Goal: Information Seeking & Learning: Check status

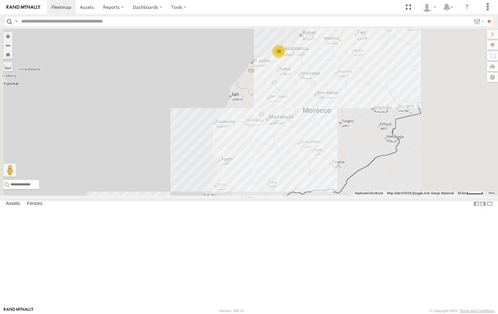
click at [72, 21] on input "text" at bounding box center [245, 21] width 452 height 9
paste input "*********"
type input "*********"
click at [485, 17] on input "**" at bounding box center [489, 21] width 8 height 9
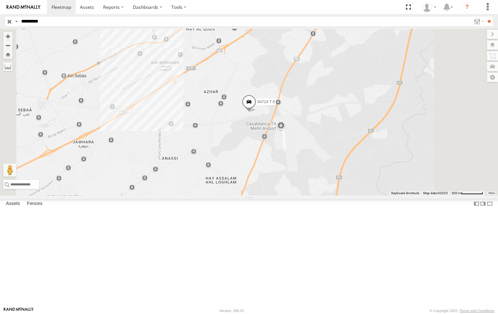
click at [256, 112] on span at bounding box center [249, 103] width 14 height 18
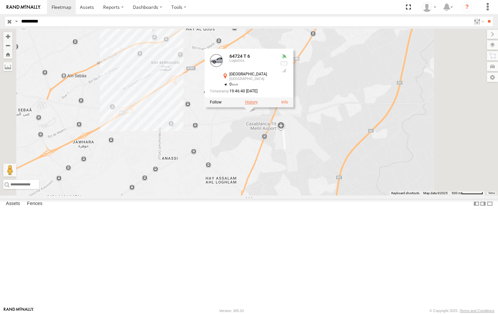
click at [258, 104] on label at bounding box center [251, 102] width 13 height 5
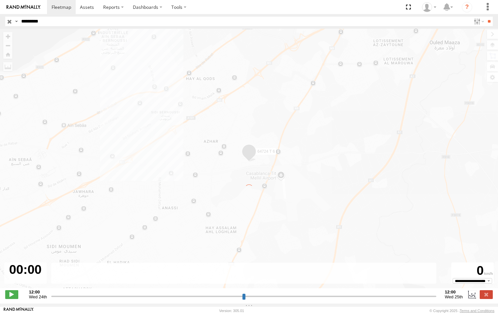
type input "**********"
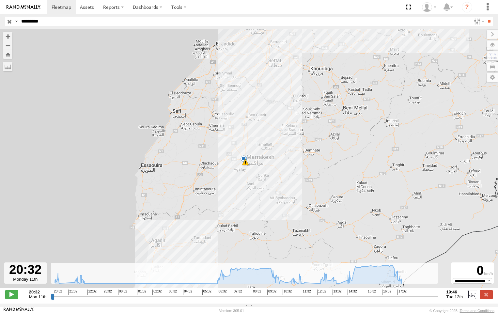
drag, startPoint x: 195, startPoint y: 209, endPoint x: 211, endPoint y: 113, distance: 97.4
click at [211, 113] on div "64724 T 6 12:49 Tue 5 11" at bounding box center [249, 162] width 498 height 266
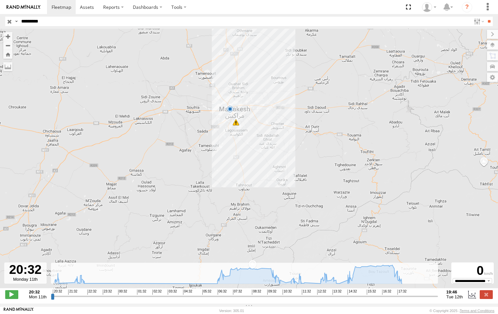
drag, startPoint x: 193, startPoint y: 130, endPoint x: 232, endPoint y: 173, distance: 57.3
click at [232, 173] on div "64724 T 6 12:49 Tue 11" at bounding box center [249, 162] width 498 height 266
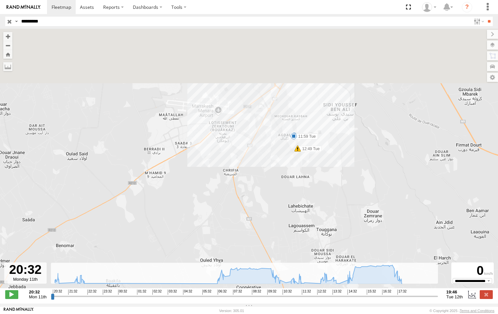
drag, startPoint x: 241, startPoint y: 96, endPoint x: 241, endPoint y: 180, distance: 84.9
click at [241, 180] on div "64724 T 6 12:49 Tue 11:43 Tue 11:59 Tue" at bounding box center [249, 162] width 498 height 266
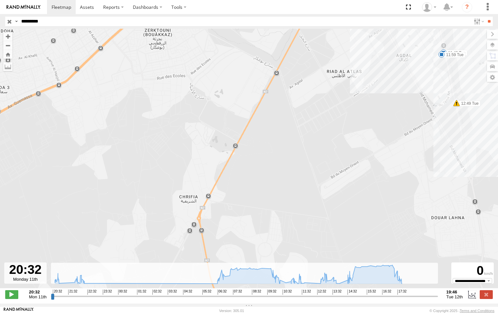
click at [269, 103] on div "64724 T 6 12:49 Tue 11:43 Tue 11:59 Tue 10:26 Tue 10:45 Tue 11:06 Tue 11:22 Tue…" at bounding box center [249, 162] width 498 height 266
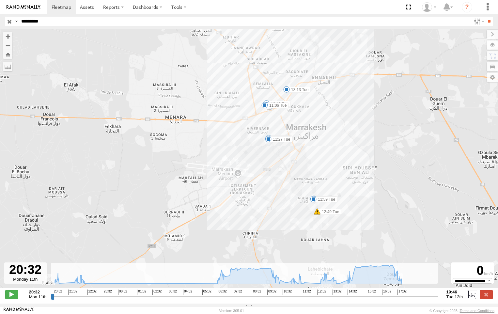
drag, startPoint x: 257, startPoint y: 83, endPoint x: 259, endPoint y: 193, distance: 110.3
click at [259, 193] on div "64724 T 6 12:49 Tue 11:43 Tue 11:59 Tue 10:26 Tue 10:45 Tue 11:06 Tue 11:22 Tue…" at bounding box center [249, 162] width 498 height 266
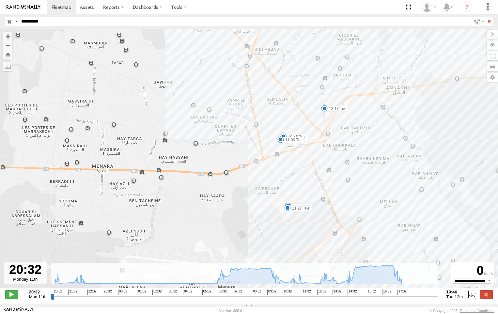
drag, startPoint x: 247, startPoint y: 99, endPoint x: 201, endPoint y: 208, distance: 118.4
click at [201, 208] on div "64724 T 6 12:49 Tue 11:43 Tue 11:59 Tue 10:26 Tue 10:45 Tue 11:06 Tue 11:22 Tue…" at bounding box center [249, 162] width 498 height 266
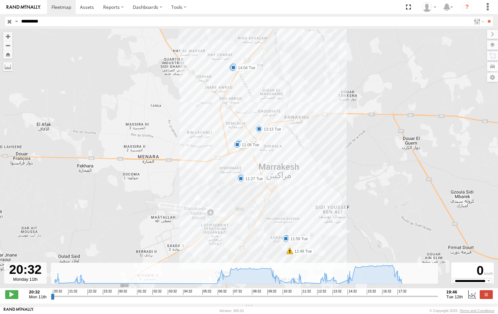
drag, startPoint x: 348, startPoint y: 130, endPoint x: 349, endPoint y: 88, distance: 41.8
click at [349, 88] on div "64724 T 6 12:49 Tue 11:43 Tue 11:59 Tue 10:26 Tue 10:45 Tue 11:06 Tue 11:22 Tue…" at bounding box center [249, 162] width 498 height 266
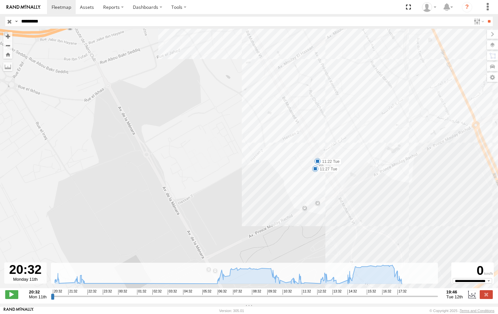
drag, startPoint x: 242, startPoint y: 139, endPoint x: 280, endPoint y: 174, distance: 51.7
click at [280, 174] on div "64724 T 6 12:49 Tue 11:43 Tue 11:59 Tue 10:26 Tue 10:45 Tue 11:06 Tue 11:22 Tue…" at bounding box center [249, 162] width 498 height 266
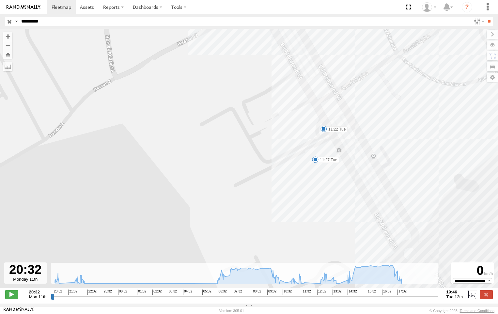
click at [323, 130] on span at bounding box center [323, 129] width 7 height 7
click at [316, 163] on span at bounding box center [315, 159] width 7 height 7
click at [316, 187] on div "64724 T 6 12:49 Tue 11:43 Tue 11:59 Tue 10:26 Tue 10:45 Tue 11:06 Tue 11:22 Tue…" at bounding box center [249, 162] width 498 height 266
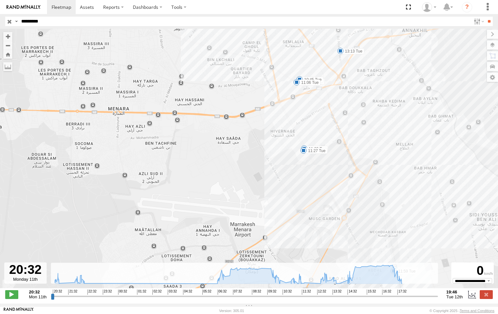
drag, startPoint x: 420, startPoint y: 155, endPoint x: 378, endPoint y: 147, distance: 42.9
click at [378, 147] on div "64724 T 6 12:49 Tue 11:43 Tue 11:59 Tue 10:26 Tue 10:45 Tue 11:06 Tue 11:22 Tue…" at bounding box center [249, 162] width 498 height 266
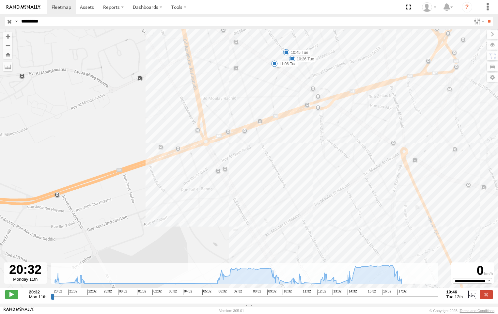
drag, startPoint x: 305, startPoint y: 92, endPoint x: 305, endPoint y: 155, distance: 63.0
click at [305, 155] on div "64724 T 6 12:49 Tue 11:43 Tue 11:59 Tue 10:26 Tue 10:45 Tue 11:06 Tue 11:22 Tue…" at bounding box center [249, 162] width 498 height 266
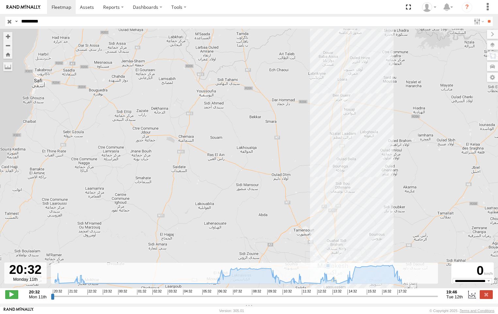
drag, startPoint x: 361, startPoint y: 81, endPoint x: 359, endPoint y: 195, distance: 113.6
click at [359, 195] on div "64724 T 6 12:49 Tue 11" at bounding box center [249, 162] width 498 height 266
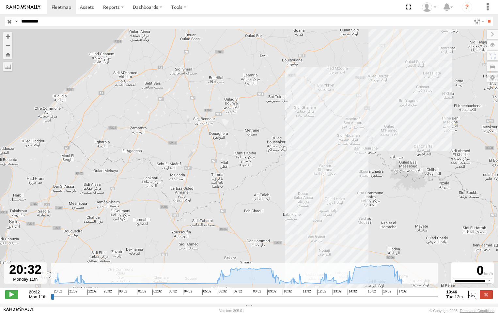
drag, startPoint x: 369, startPoint y: 100, endPoint x: 346, endPoint y: 242, distance: 144.9
click at [346, 242] on div "64724 T 6 12:49 Tue 11" at bounding box center [249, 162] width 498 height 266
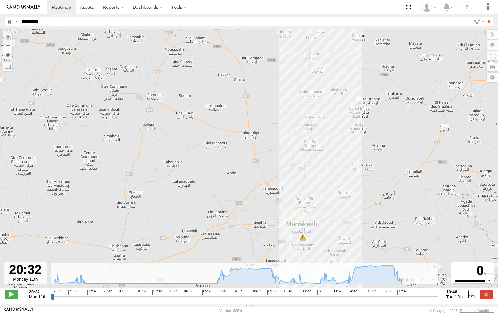
drag, startPoint x: 336, startPoint y: 128, endPoint x: 336, endPoint y: 95, distance: 32.6
click at [336, 95] on div "64724 T 6 12:49 Tue" at bounding box center [249, 162] width 498 height 266
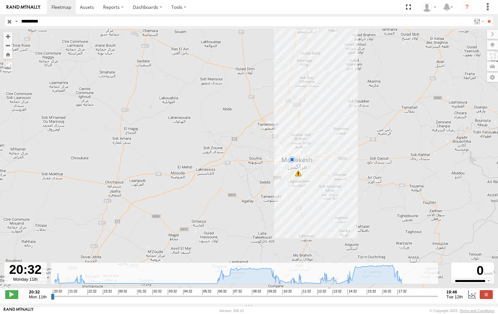
drag, startPoint x: 336, startPoint y: 170, endPoint x: 332, endPoint y: 113, distance: 57.3
click at [332, 113] on div "64724 T 6 12:49 Tue 11" at bounding box center [249, 162] width 498 height 266
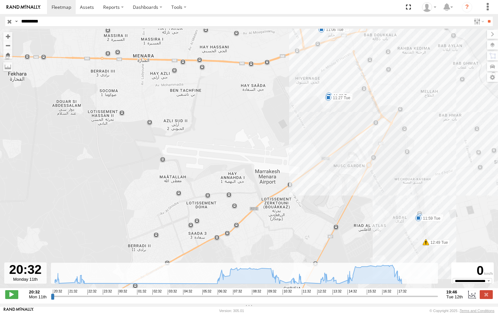
drag, startPoint x: 328, startPoint y: 110, endPoint x: 344, endPoint y: 243, distance: 134.8
click at [344, 243] on div "64724 T 6 12:49 Tue 11:43 Tue 11:59 Tue 13:43 Tue 13:50 Tue 14:04 Tue 10:26 Tue…" at bounding box center [249, 162] width 498 height 266
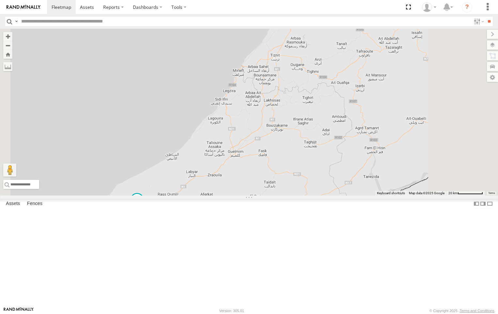
click at [143, 205] on span at bounding box center [137, 200] width 12 height 12
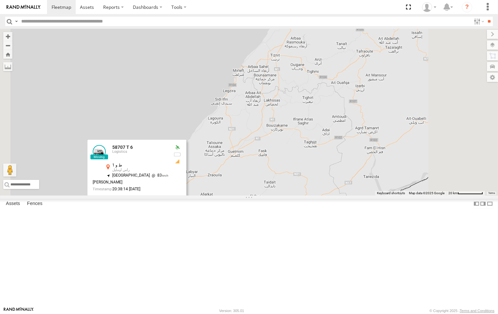
click at [146, 202] on label at bounding box center [139, 200] width 13 height 5
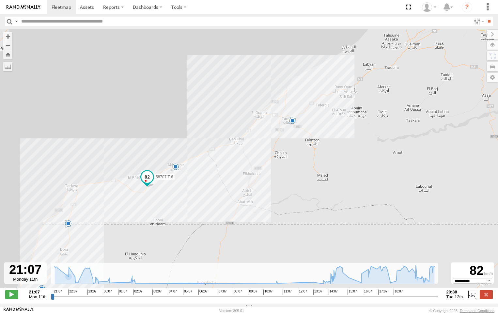
drag, startPoint x: 130, startPoint y: 214, endPoint x: 124, endPoint y: 224, distance: 11.5
click at [124, 224] on div "58707 T 6 22:28 Mon 00:22 Tue 00:22 Tue 01:55 Tue 15:28 Tue 18:03 Tue 20:16 Tue…" at bounding box center [249, 162] width 498 height 266
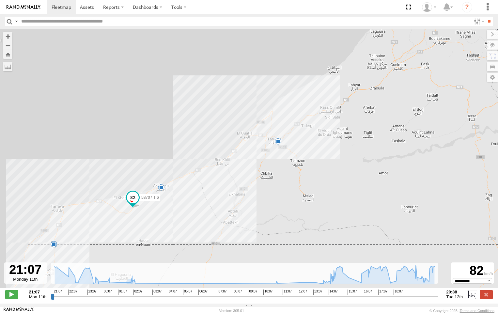
drag, startPoint x: 51, startPoint y: 244, endPoint x: 109, endPoint y: 208, distance: 68.6
click at [109, 208] on div "58707 T 6 00:22 Tue 00:22 Tue 01:55 Tue 18:03 Tue 20:16 Tue 22:28 Mon 15:28 Tue" at bounding box center [249, 162] width 498 height 266
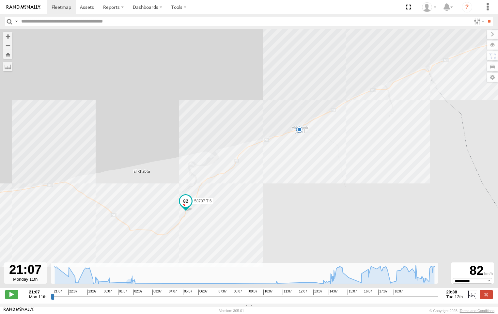
click at [185, 204] on span at bounding box center [186, 201] width 12 height 12
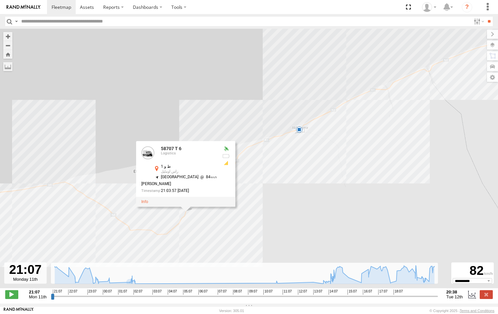
click at [210, 196] on div "58707 T 6 Logistics ط و 1 رأس أومليل 27.94201 , -12.29099 North East 84 Mustaph…" at bounding box center [179, 171] width 76 height 49
click at [488, 299] on label at bounding box center [486, 294] width 13 height 8
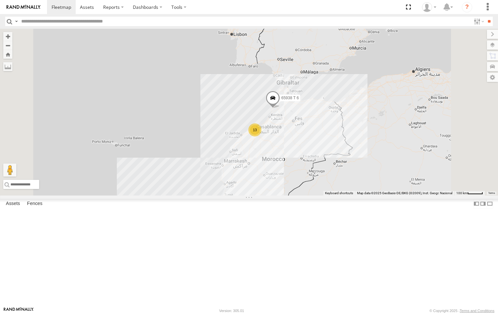
drag, startPoint x: 414, startPoint y: 151, endPoint x: 353, endPoint y: 292, distance: 153.7
click at [353, 195] on div "58707 T 6 13 65938 T 6" at bounding box center [249, 112] width 498 height 167
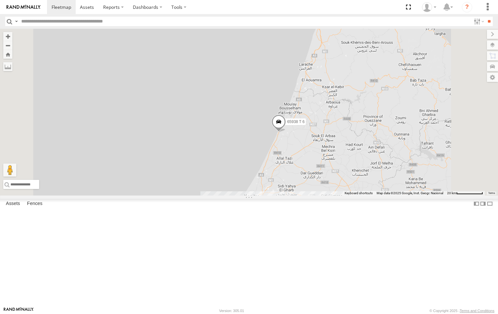
drag, startPoint x: 351, startPoint y: 169, endPoint x: 333, endPoint y: 301, distance: 133.0
click at [333, 195] on div "58707 T 6 65938 T 6 2 11" at bounding box center [249, 112] width 498 height 167
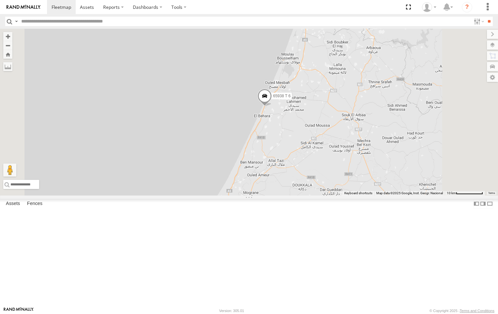
click at [272, 106] on span at bounding box center [265, 97] width 14 height 18
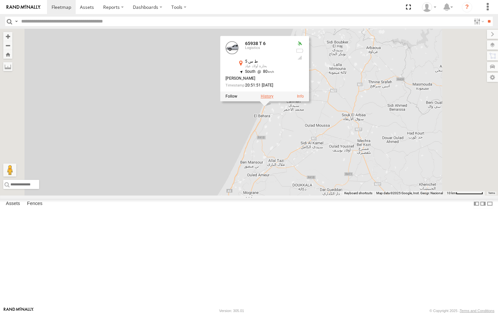
click at [273, 99] on label at bounding box center [267, 96] width 13 height 5
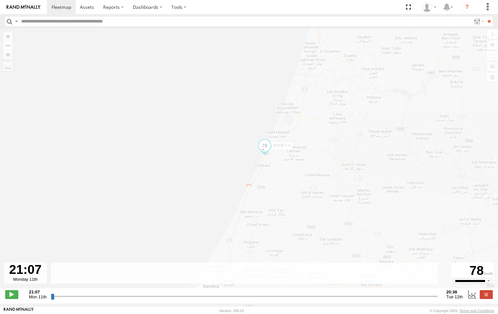
type input "**********"
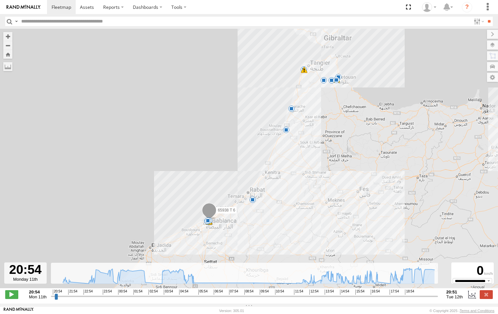
drag, startPoint x: 269, startPoint y: 211, endPoint x: 295, endPoint y: 192, distance: 32.1
click at [295, 192] on div "65938 T 6 21:19 Mon 21:46 Mon 21:54 Mon 23:22 Mon 23:23 Mon 23:23 Mon 00:40 Tue…" at bounding box center [249, 162] width 498 height 266
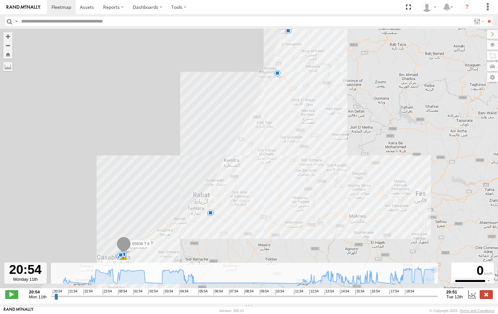
click at [488, 297] on label at bounding box center [486, 294] width 13 height 8
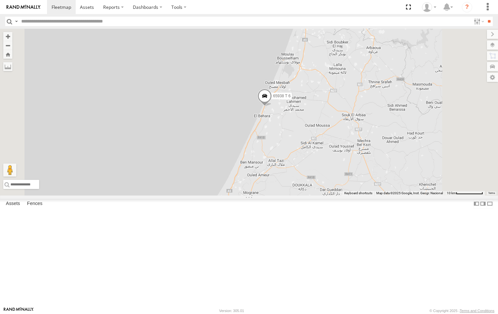
click at [272, 106] on span at bounding box center [265, 97] width 14 height 18
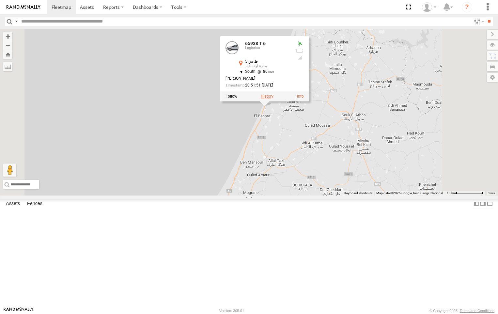
click at [273, 99] on label at bounding box center [267, 96] width 13 height 5
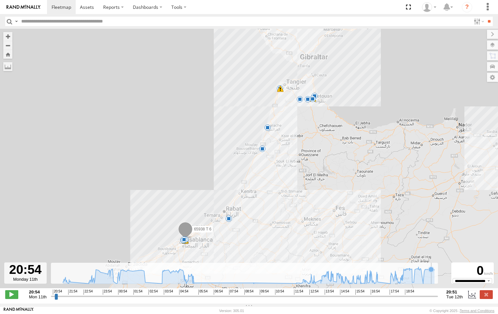
click at [429, 272] on icon at bounding box center [431, 269] width 5 height 5
click at [419, 272] on icon at bounding box center [418, 269] width 5 height 5
click at [417, 271] on icon at bounding box center [417, 268] width 5 height 5
click at [418, 271] on icon at bounding box center [417, 268] width 5 height 5
click at [403, 276] on icon at bounding box center [403, 276] width 7 height 7
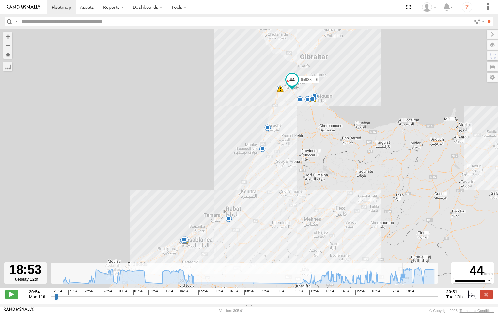
click at [403, 276] on icon at bounding box center [403, 276] width 7 height 7
drag, startPoint x: 373, startPoint y: 288, endPoint x: 369, endPoint y: 289, distance: 3.9
click at [369, 289] on div "65938 T 6 21:19 Mon 21:46 Mon 21:54 Mon 23:22 Mon 23:23 Mon 23:23 Mon 00:40 Tue…" at bounding box center [249, 162] width 498 height 266
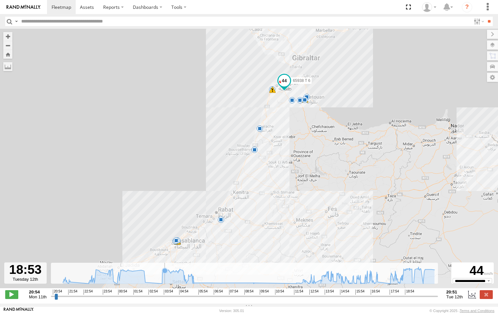
click at [165, 272] on icon at bounding box center [164, 270] width 5 height 5
click at [169, 272] on icon at bounding box center [167, 269] width 5 height 5
click at [123, 272] on icon at bounding box center [122, 269] width 5 height 5
click at [128, 272] on icon at bounding box center [127, 269] width 5 height 5
click at [131, 273] on icon at bounding box center [129, 270] width 5 height 5
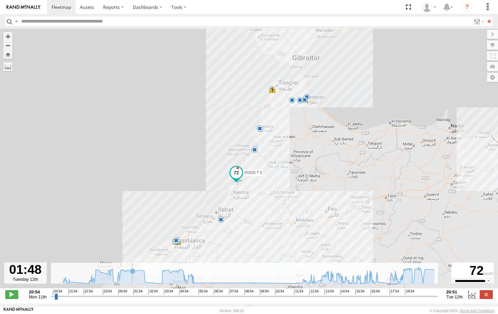
click at [133, 274] on icon at bounding box center [132, 271] width 5 height 5
click at [139, 273] on icon at bounding box center [141, 270] width 7 height 7
click at [167, 279] on icon at bounding box center [249, 275] width 372 height 17
click at [177, 281] on icon at bounding box center [249, 275] width 372 height 17
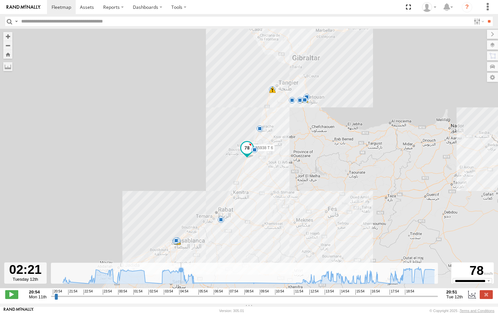
click at [181, 282] on icon at bounding box center [248, 275] width 378 height 17
click at [199, 288] on div "65938 T 6 21:19 Mon 21:46 Mon 21:54 Mon 23:22 Mon 23:23 Mon 23:23 Mon 00:40 Tue…" at bounding box center [249, 162] width 498 height 266
click at [378, 285] on icon at bounding box center [377, 281] width 5 height 5
click at [373, 284] on icon at bounding box center [373, 280] width 5 height 5
click at [366, 284] on icon at bounding box center [248, 275] width 378 height 17
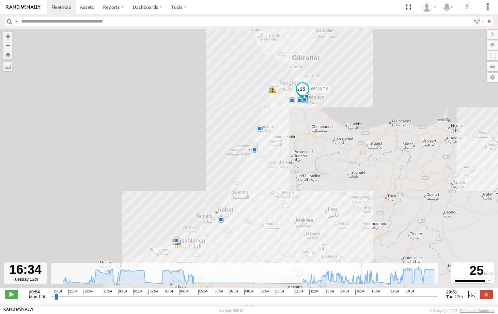
click at [361, 286] on icon at bounding box center [360, 283] width 5 height 5
click at [354, 285] on icon at bounding box center [353, 282] width 5 height 5
click at [353, 287] on div "65938 T 6 21:19 Mon 21:46 Mon 21:54 Mon 23:22 Mon 23:23 Mon 23:23 Mon 00:40 Tue…" at bounding box center [249, 162] width 498 height 266
click at [346, 288] on div "65938 T 6 21:19 Mon 21:46 Mon 21:54 Mon 23:22 Mon 23:23 Mon 23:23 Mon 00:40 Tue…" at bounding box center [249, 162] width 498 height 266
drag, startPoint x: 344, startPoint y: 288, endPoint x: 328, endPoint y: 285, distance: 16.2
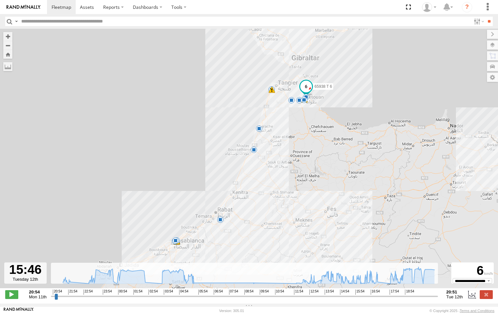
click at [342, 288] on div "65938 T 6 21:19 Mon 21:46 Mon 21:54 Mon 23:22 Mon 23:23 Mon 23:23 Mon 00:40 Tue…" at bounding box center [249, 162] width 498 height 266
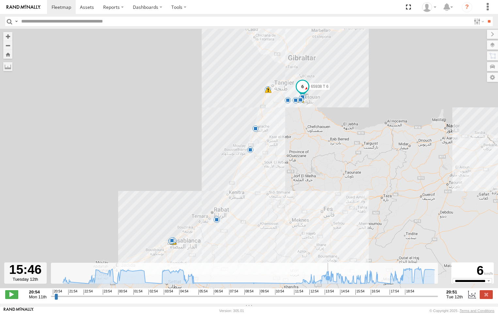
click at [328, 284] on icon at bounding box center [248, 275] width 378 height 17
click at [407, 284] on icon at bounding box center [249, 275] width 372 height 17
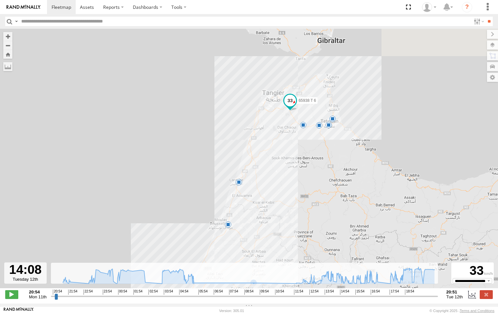
drag, startPoint x: 225, startPoint y: 172, endPoint x: 252, endPoint y: 302, distance: 133.1
click at [252, 302] on div "← Move left → Move right ↑ Move up ↓ Move down + Zoom in - Zoom out Home Jump l…" at bounding box center [249, 166] width 498 height 275
